Goal: Submit feedback/report problem

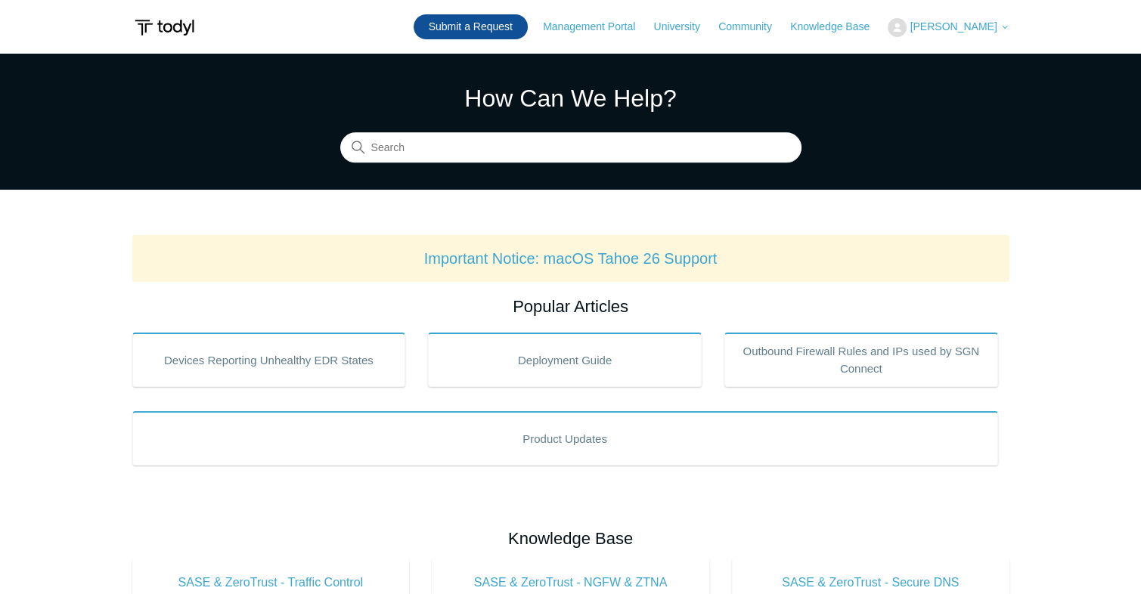
click at [498, 20] on link "Submit a Request" at bounding box center [471, 26] width 114 height 25
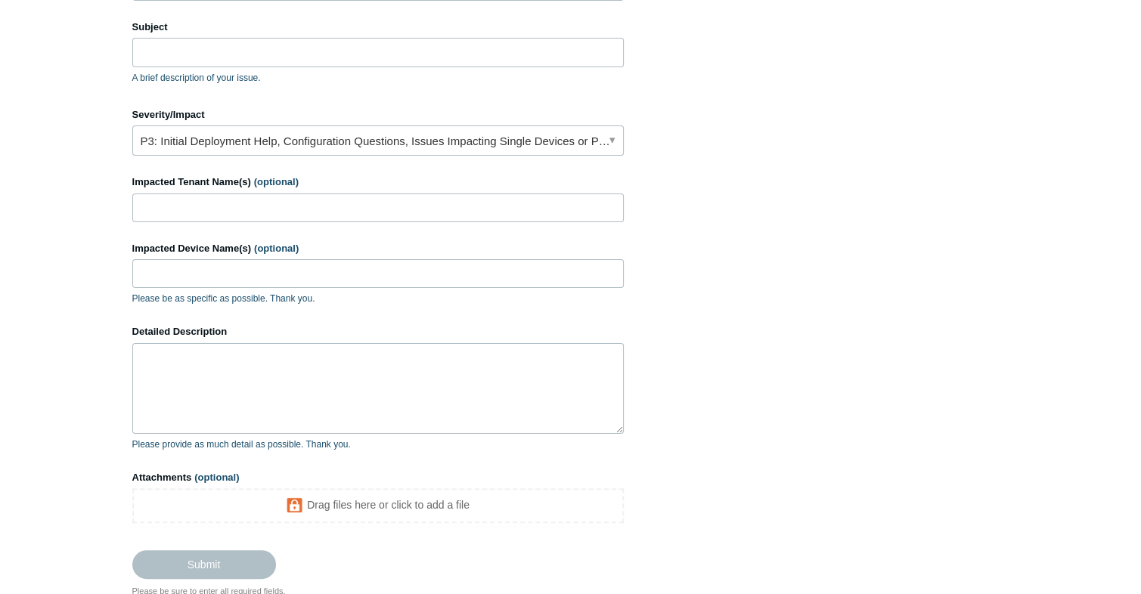
scroll to position [236, 0]
click at [257, 345] on textarea "Detailed Description" at bounding box center [377, 387] width 491 height 91
paste textarea "--Summary of the Issue: [URL][DOMAIN_NAME] was added to URL exception but still…"
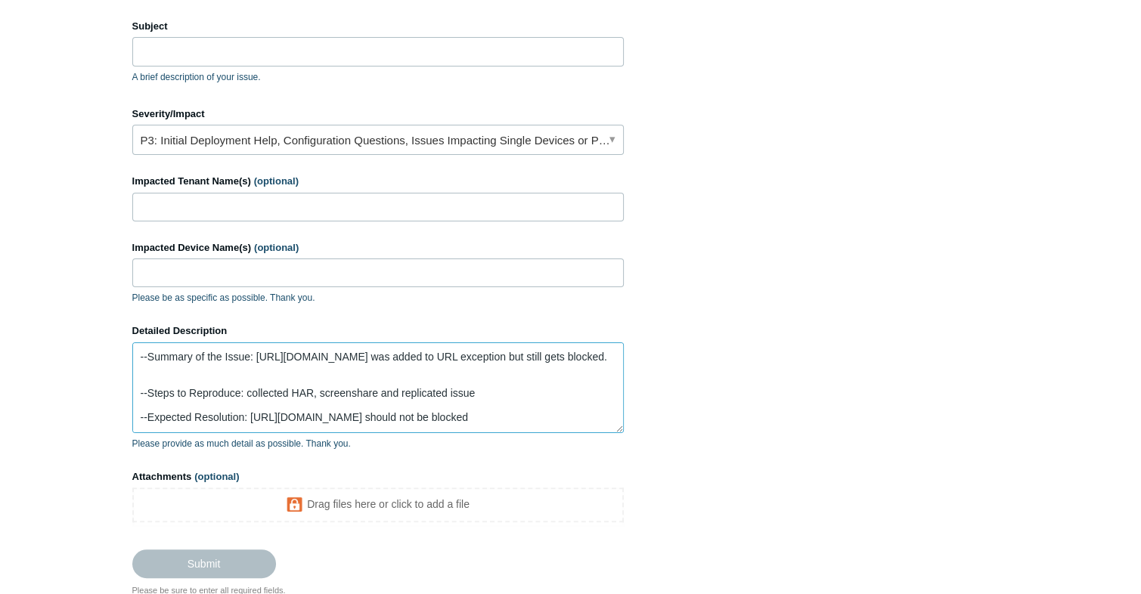
scroll to position [51, 0]
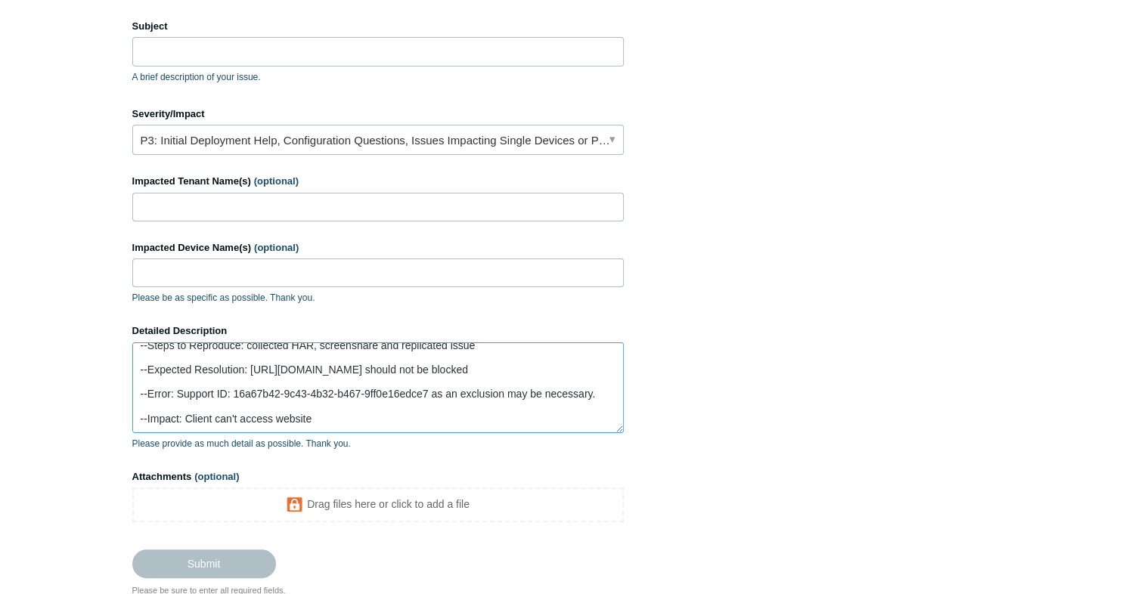
type textarea "--Summary of the Issue: [URL][DOMAIN_NAME] was added to URL exception but still…"
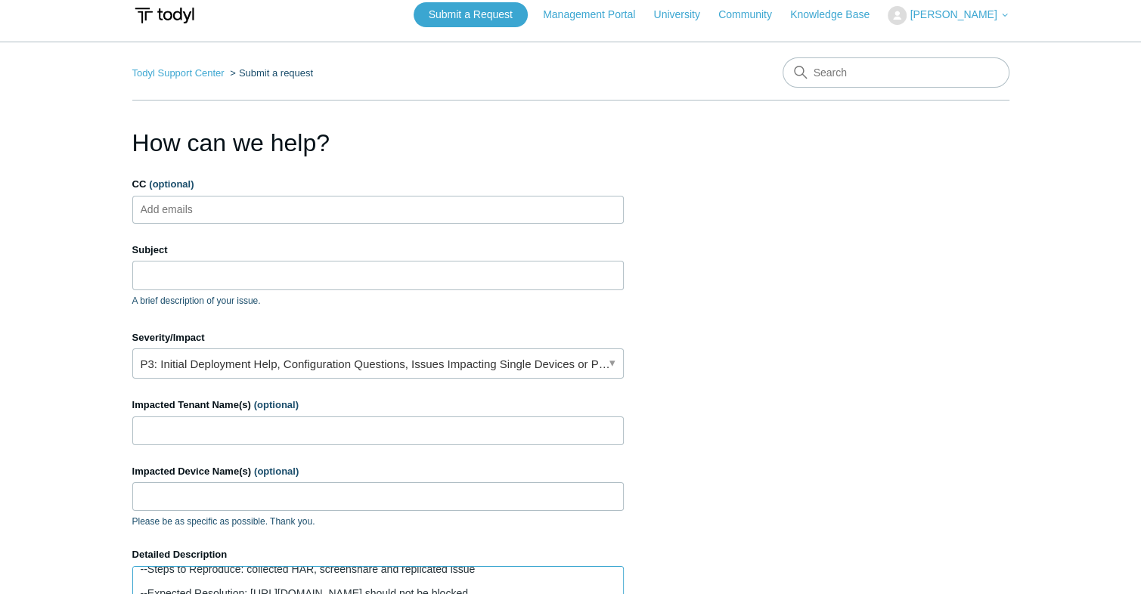
scroll to position [11, 0]
click at [189, 281] on input "Subject" at bounding box center [377, 276] width 491 height 29
paste input "PAX19503681"
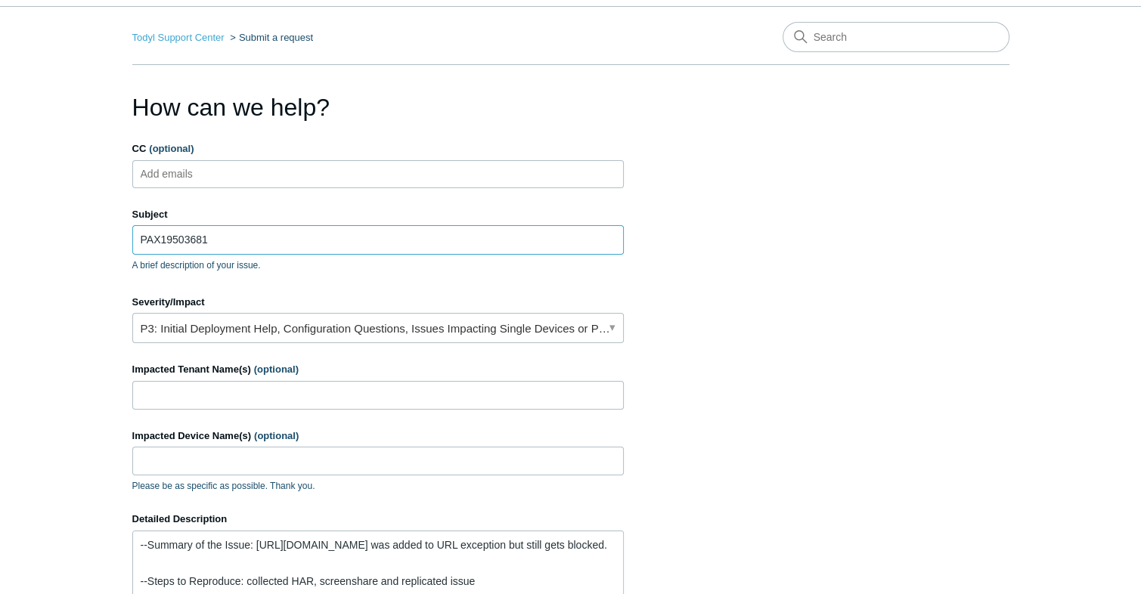
scroll to position [0, 0]
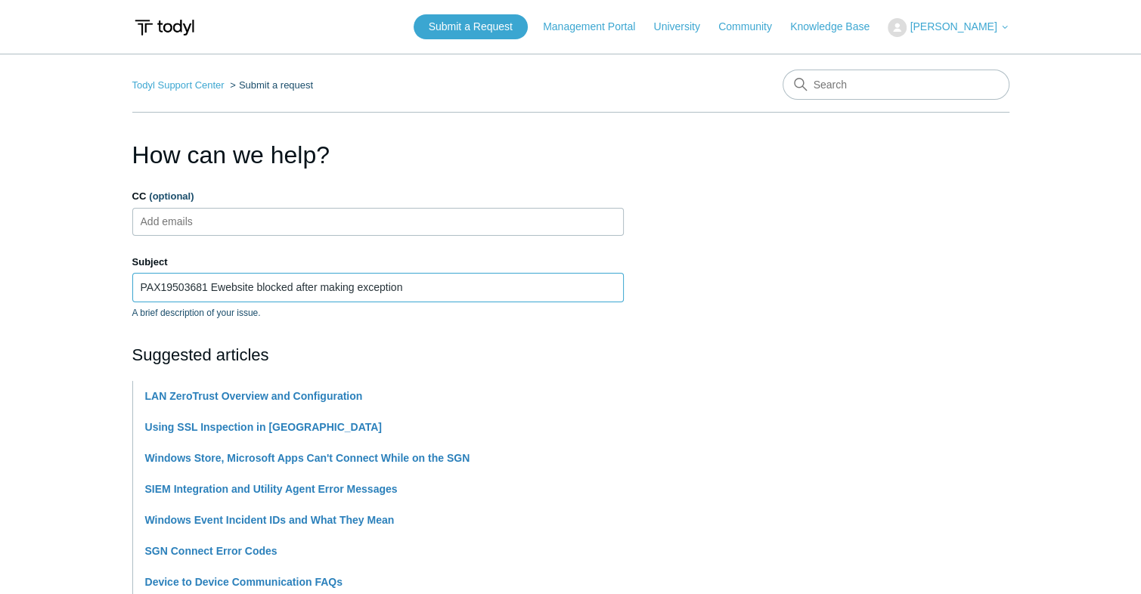
click at [224, 290] on input "PAX19503681 Ewebsite blocked after making exception" at bounding box center [377, 287] width 491 height 29
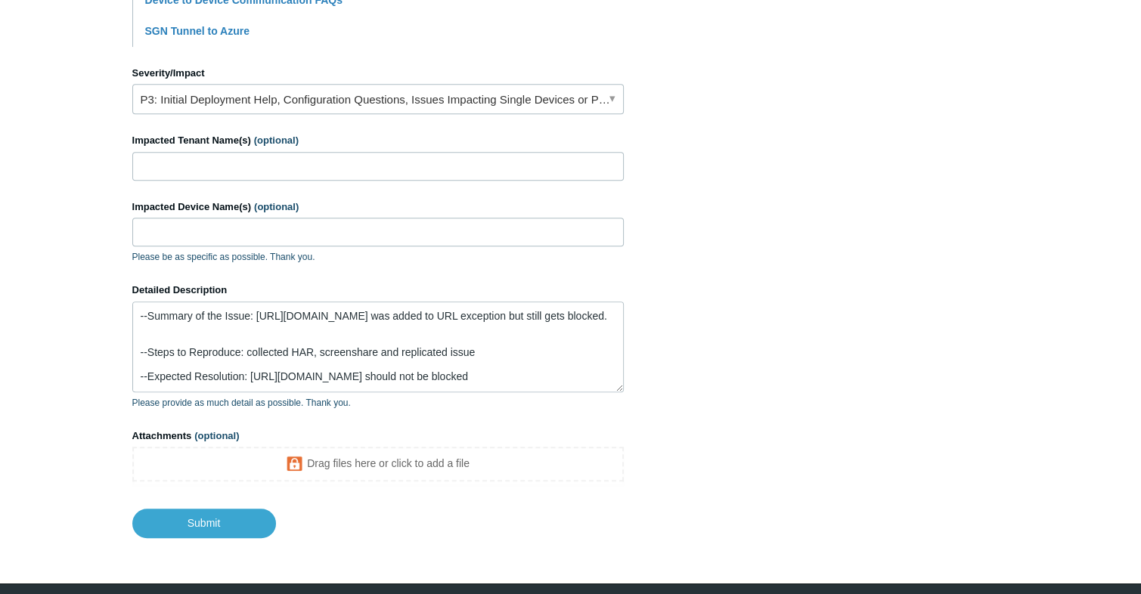
scroll to position [646, 0]
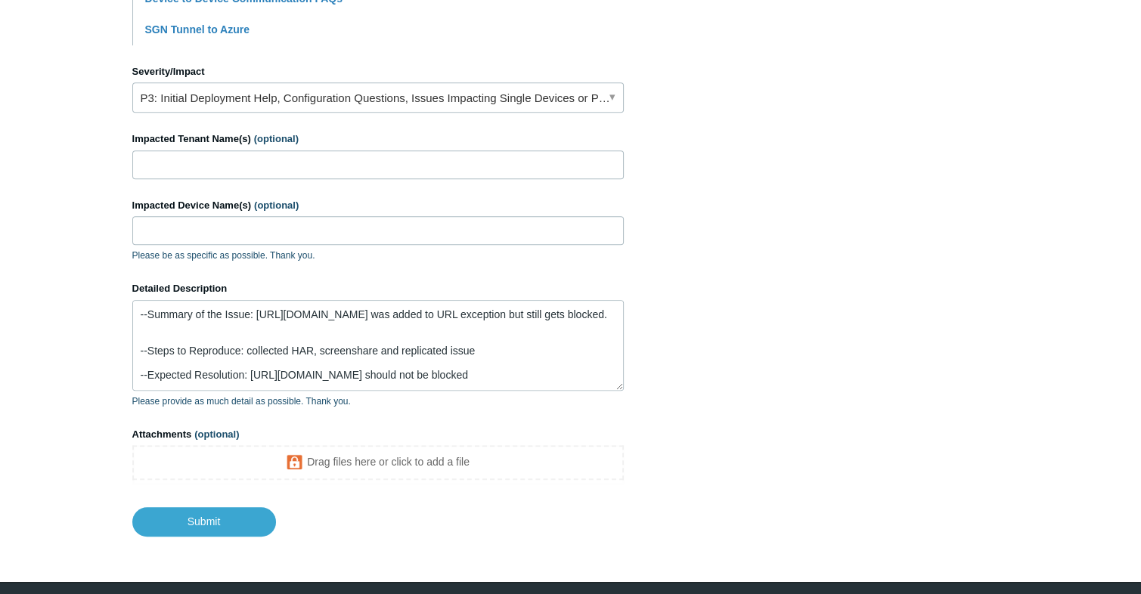
type input "PAX19503681 Website blocked after making exception"
click at [253, 170] on input "Impacted Tenant Name(s) (optional)" at bounding box center [377, 164] width 491 height 29
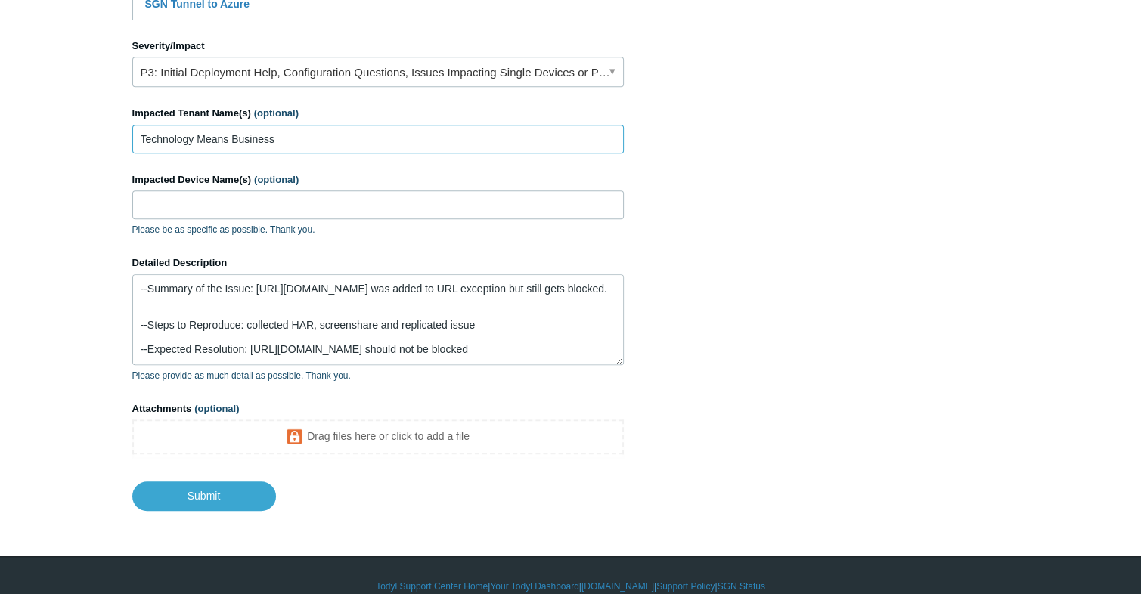
scroll to position [691, 0]
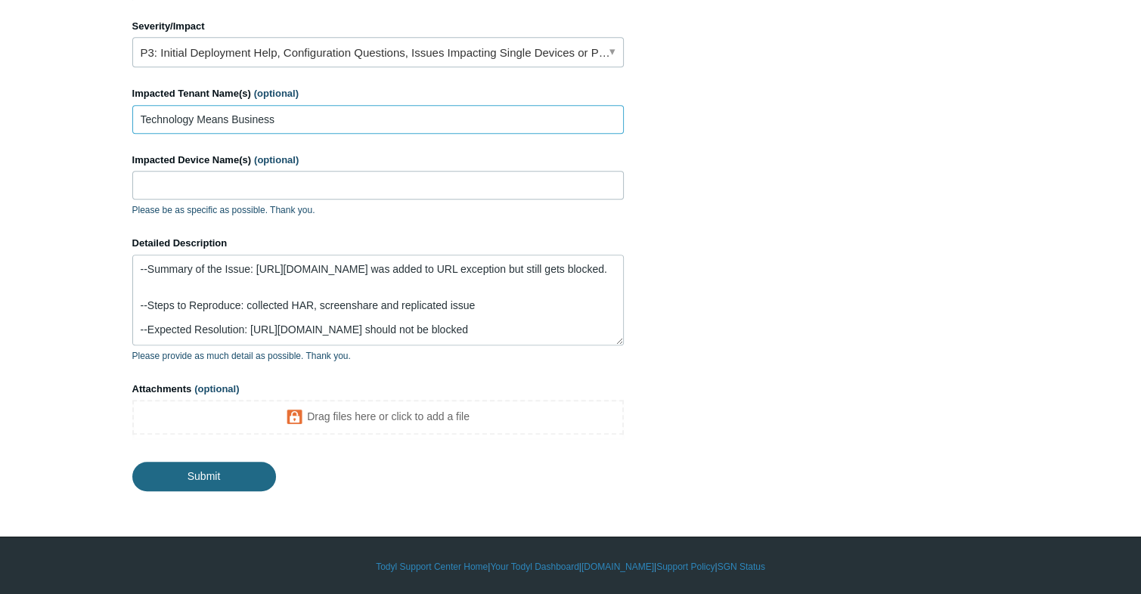
type input "Technology Means Business"
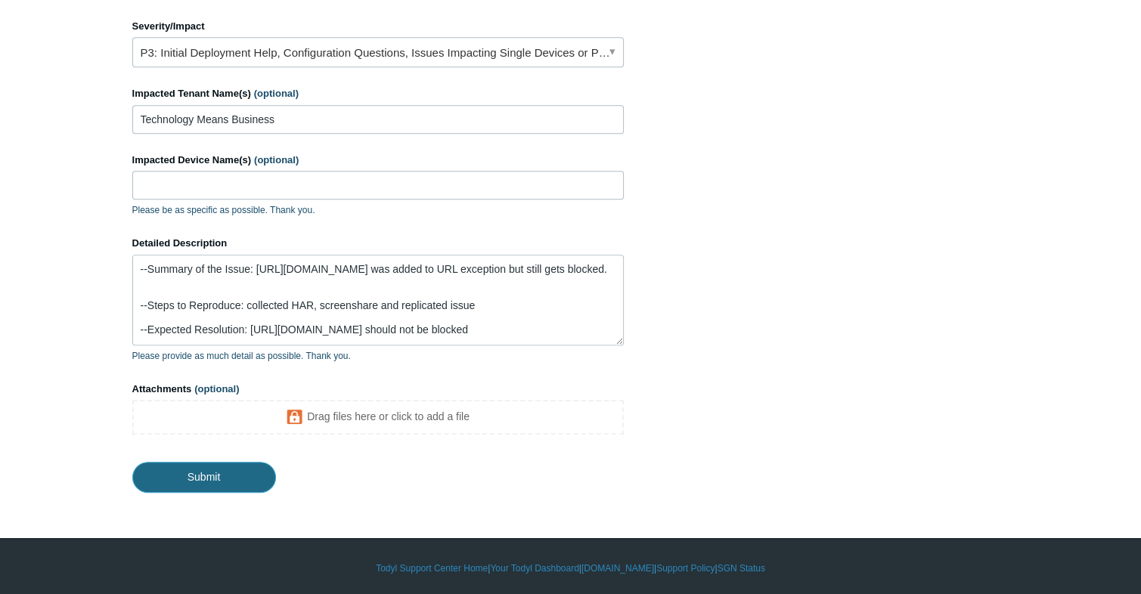
click at [191, 469] on input "Submit" at bounding box center [204, 477] width 144 height 30
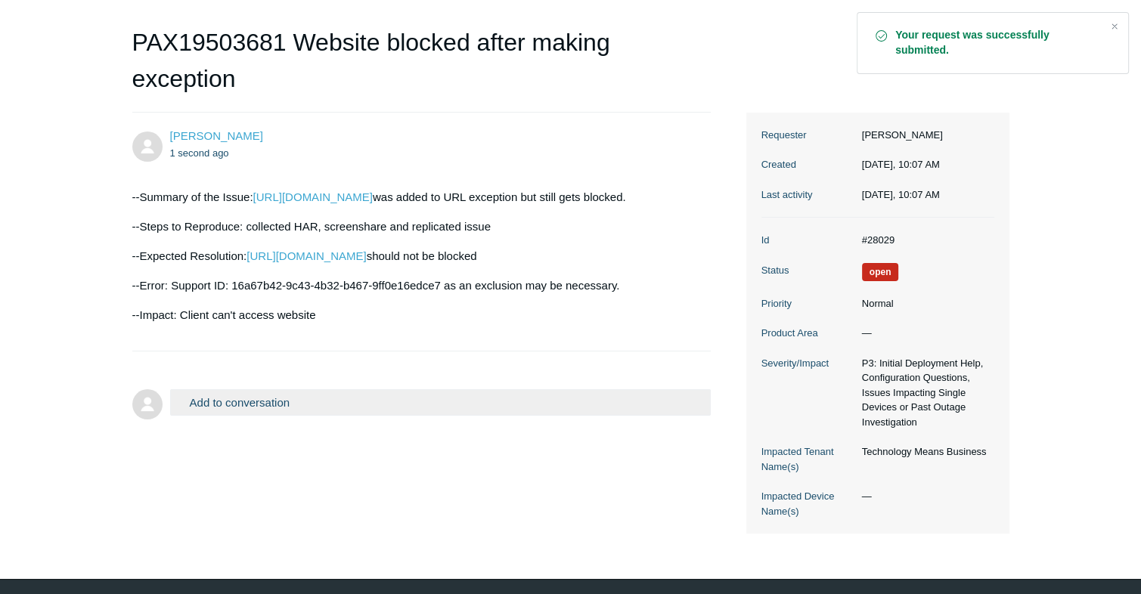
scroll to position [141, 0]
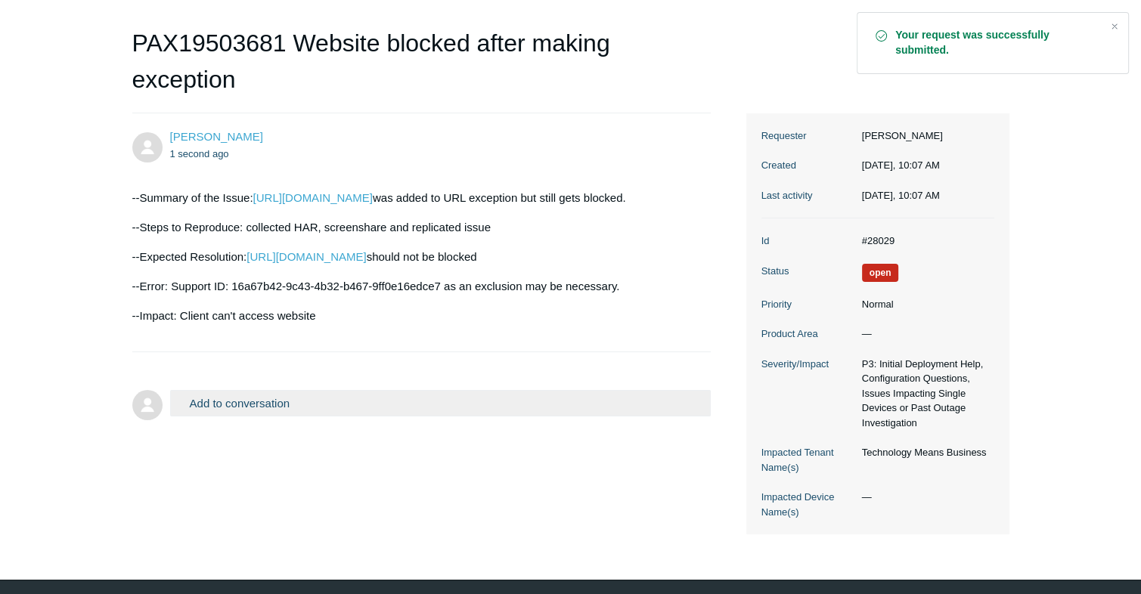
click at [879, 237] on dd "#28029" at bounding box center [924, 241] width 140 height 15
copy dd "28029"
